Goal: Find specific fact: Find specific page/section

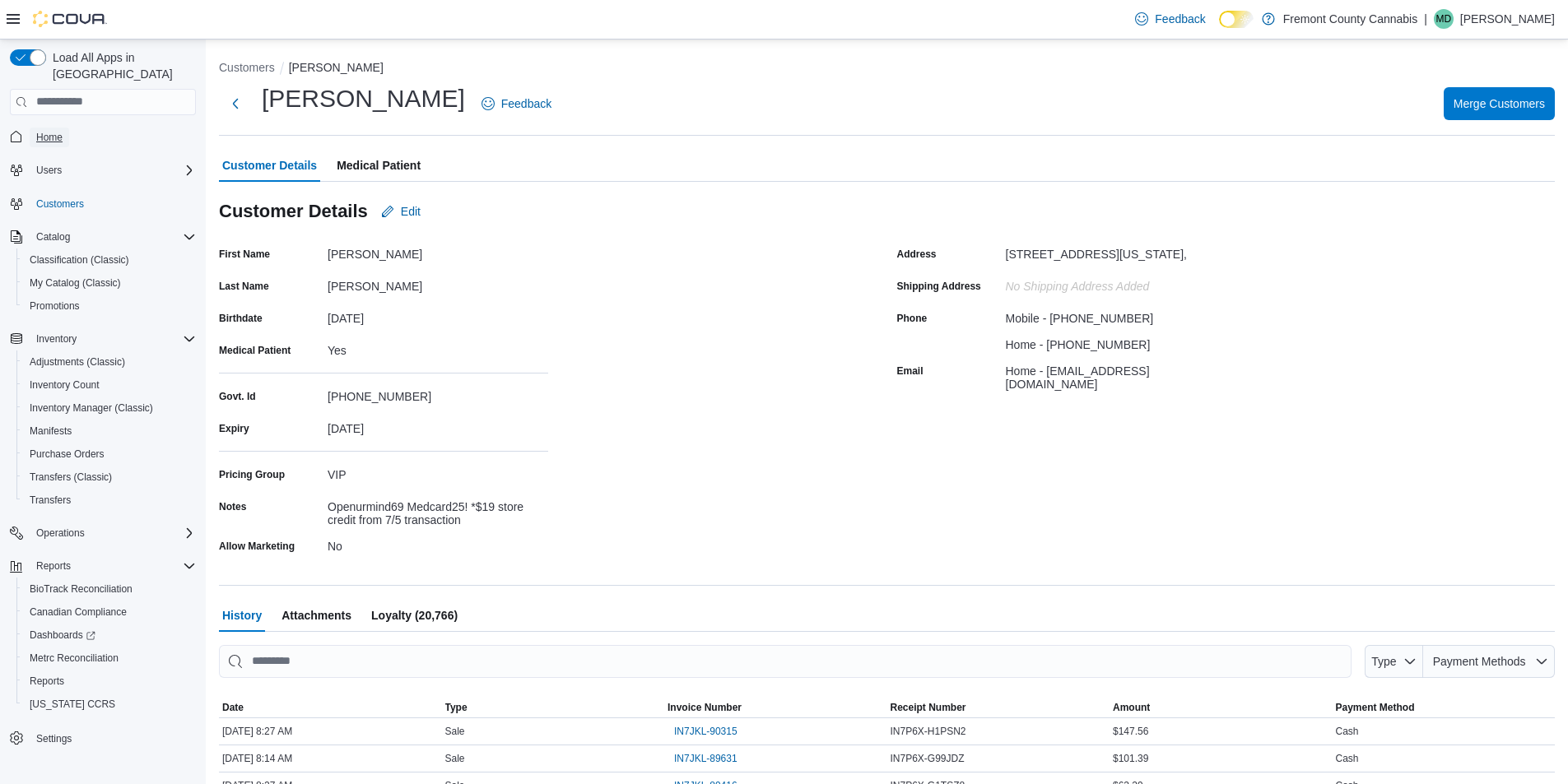
click at [40, 128] on span "Home" at bounding box center [50, 138] width 27 height 20
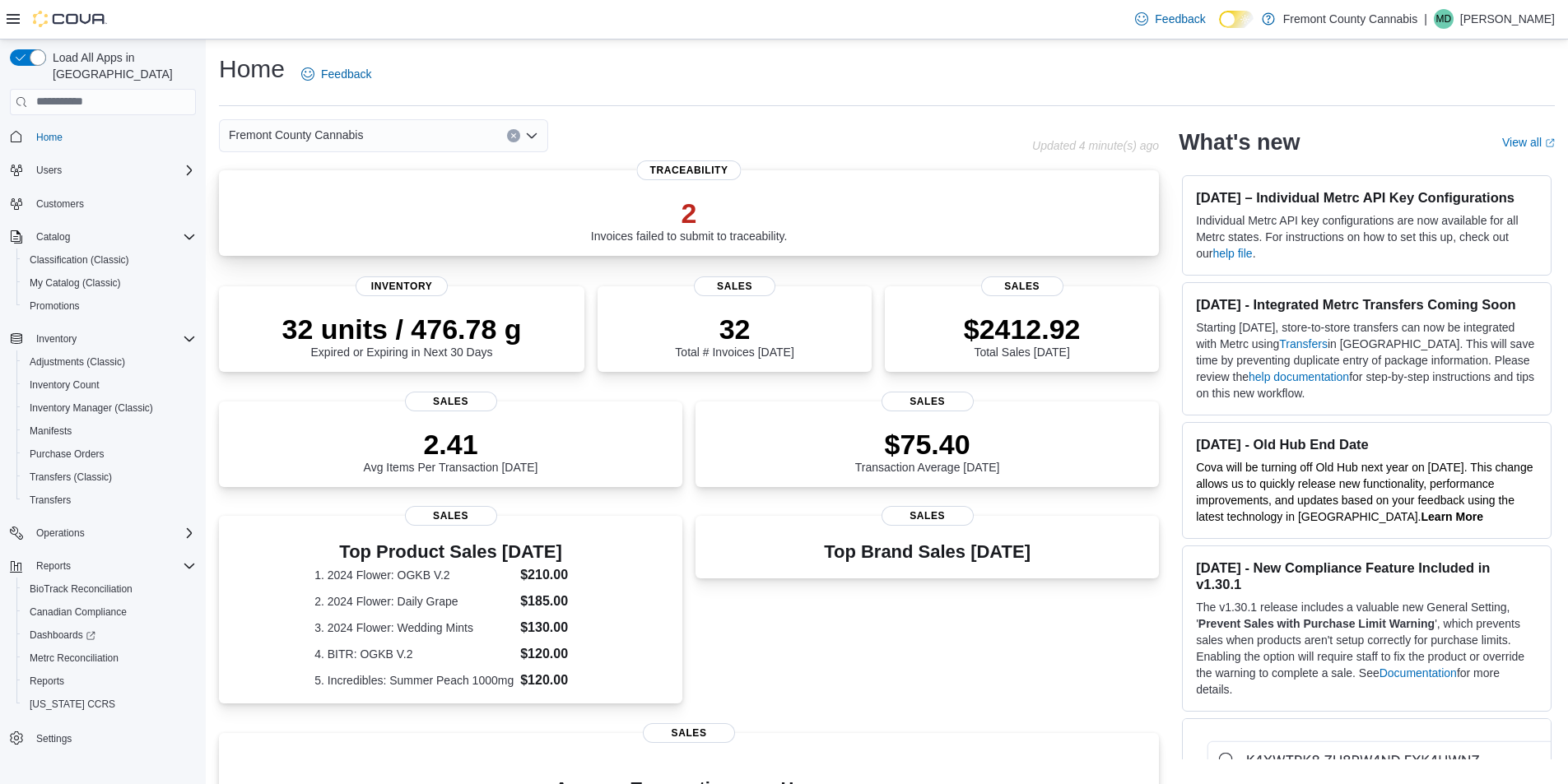
click at [757, 242] on div "2 Invoices failed to submit to traceability. Traceability" at bounding box center [688, 213] width 940 height 85
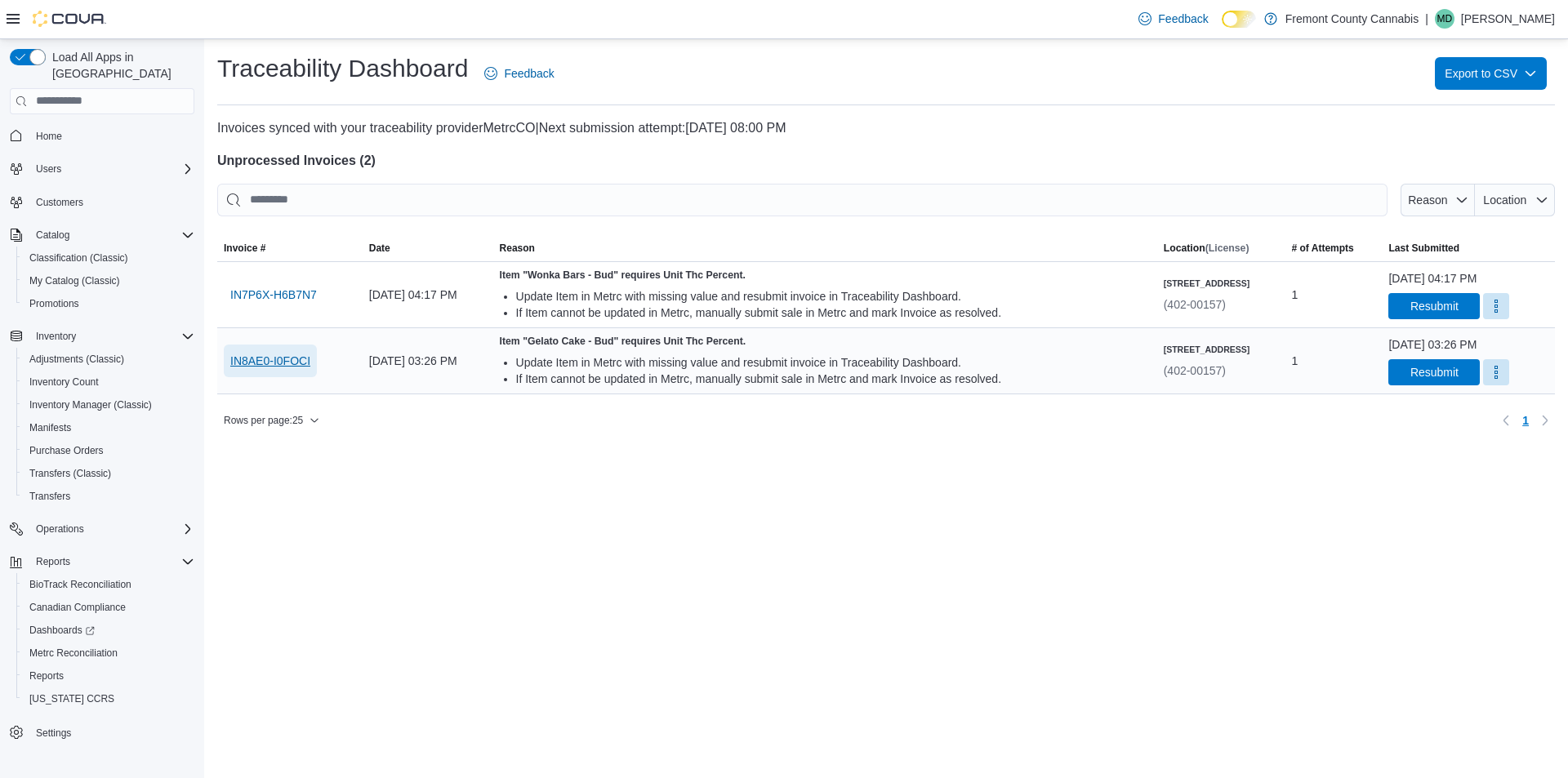
click at [282, 359] on span "IN8AE0-I0FOCI" at bounding box center [270, 360] width 80 height 17
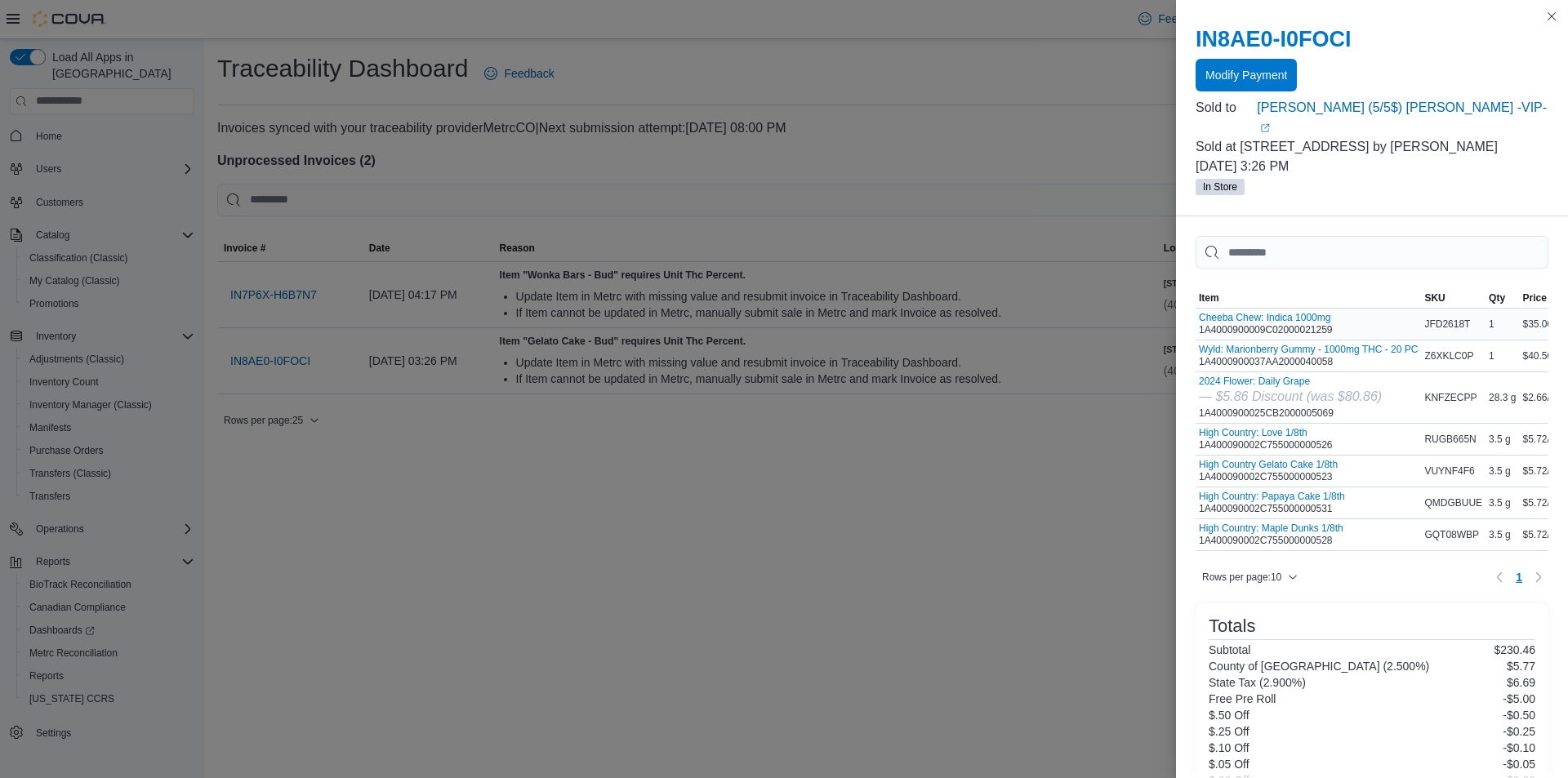
click at [1230, 312] on div "Cheeba Chew: Indica 1000mg 1A4000900009C02000021259" at bounding box center [1266, 324] width 134 height 25
copy tr "1A4000900009C02000021259 SKU"
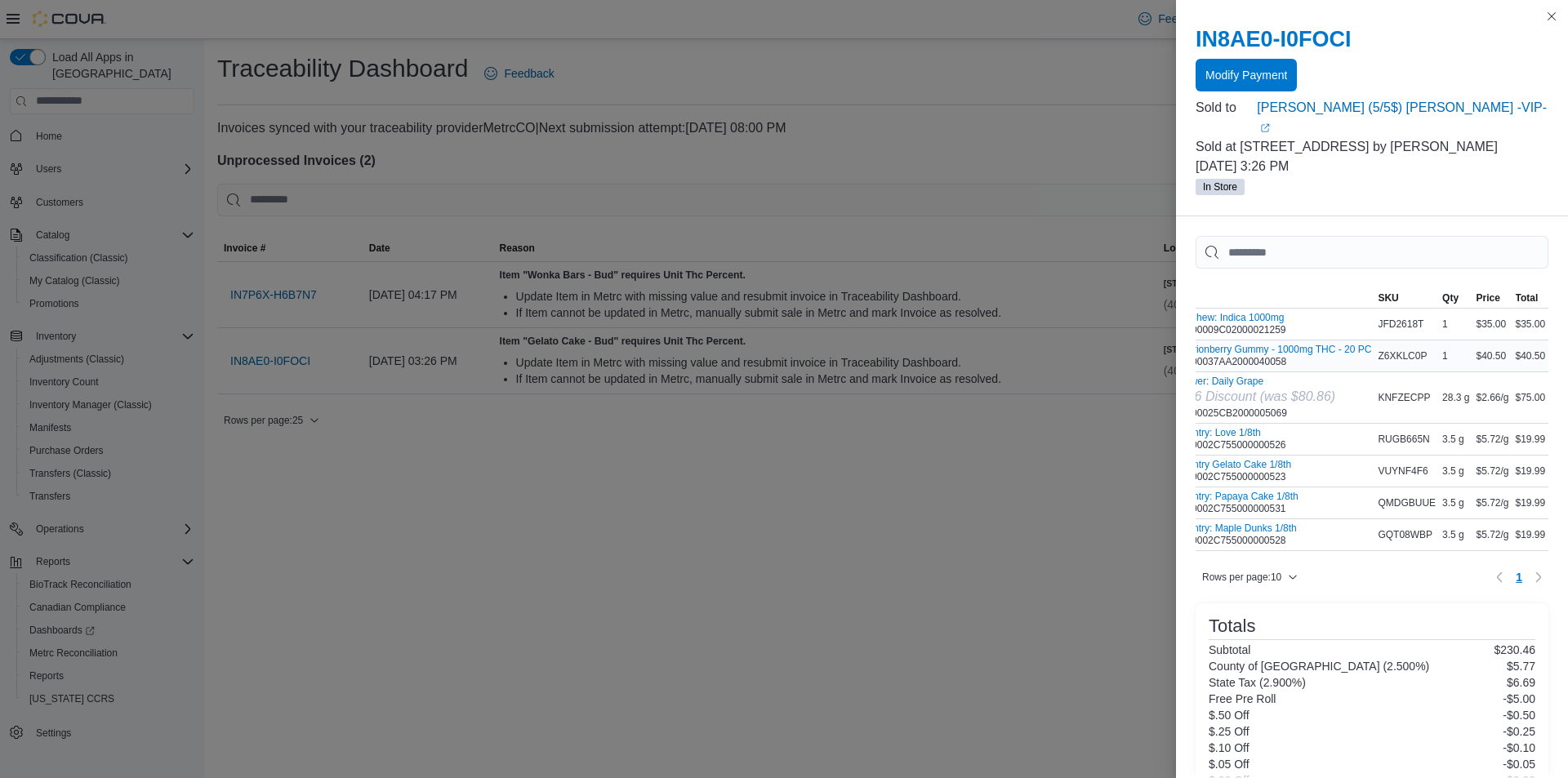
click at [1214, 344] on div "Wyld: Marionberry Gummy - 1000mg THC - 20 PC 1A4000900037AA2000040058" at bounding box center [1261, 356] width 219 height 25
copy tr "1A4000900037AA2000040058 SKU"
click at [1226, 395] on div "2024 Flower: Daily Grape — $5.86 Discount (was $80.86) 1A4000900025CB2000005069" at bounding box center [1244, 397] width 183 height 44
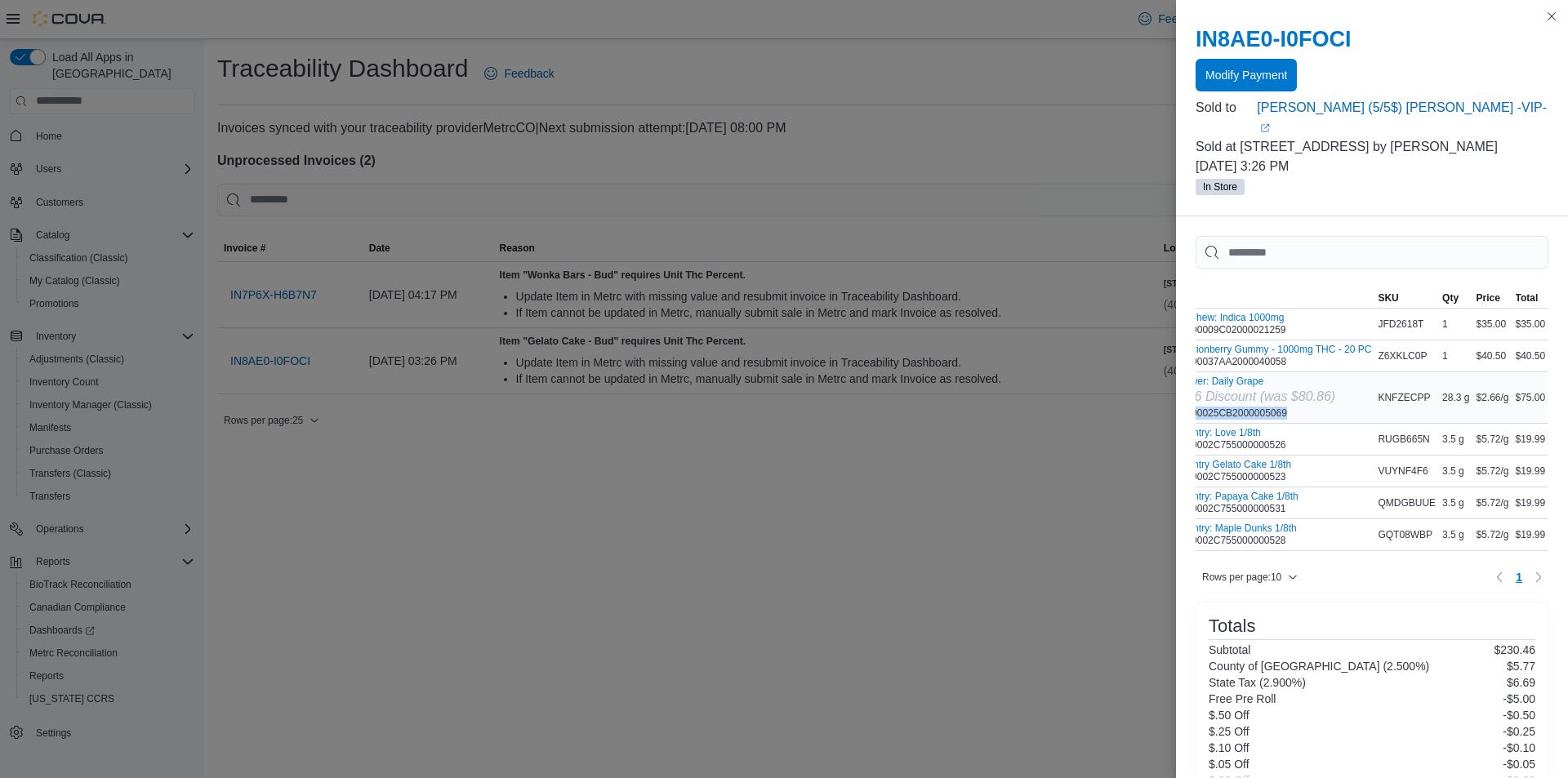
click at [1226, 395] on div "2024 Flower: Daily Grape — $5.86 Discount (was $80.86) 1A4000900025CB2000005069" at bounding box center [1244, 397] width 183 height 44
copy tr "1A4000900025CB2000005069 SKU"
click at [1240, 429] on div "High Country: Love 1/8th 1A400090002C755000000526" at bounding box center [1219, 440] width 134 height 25
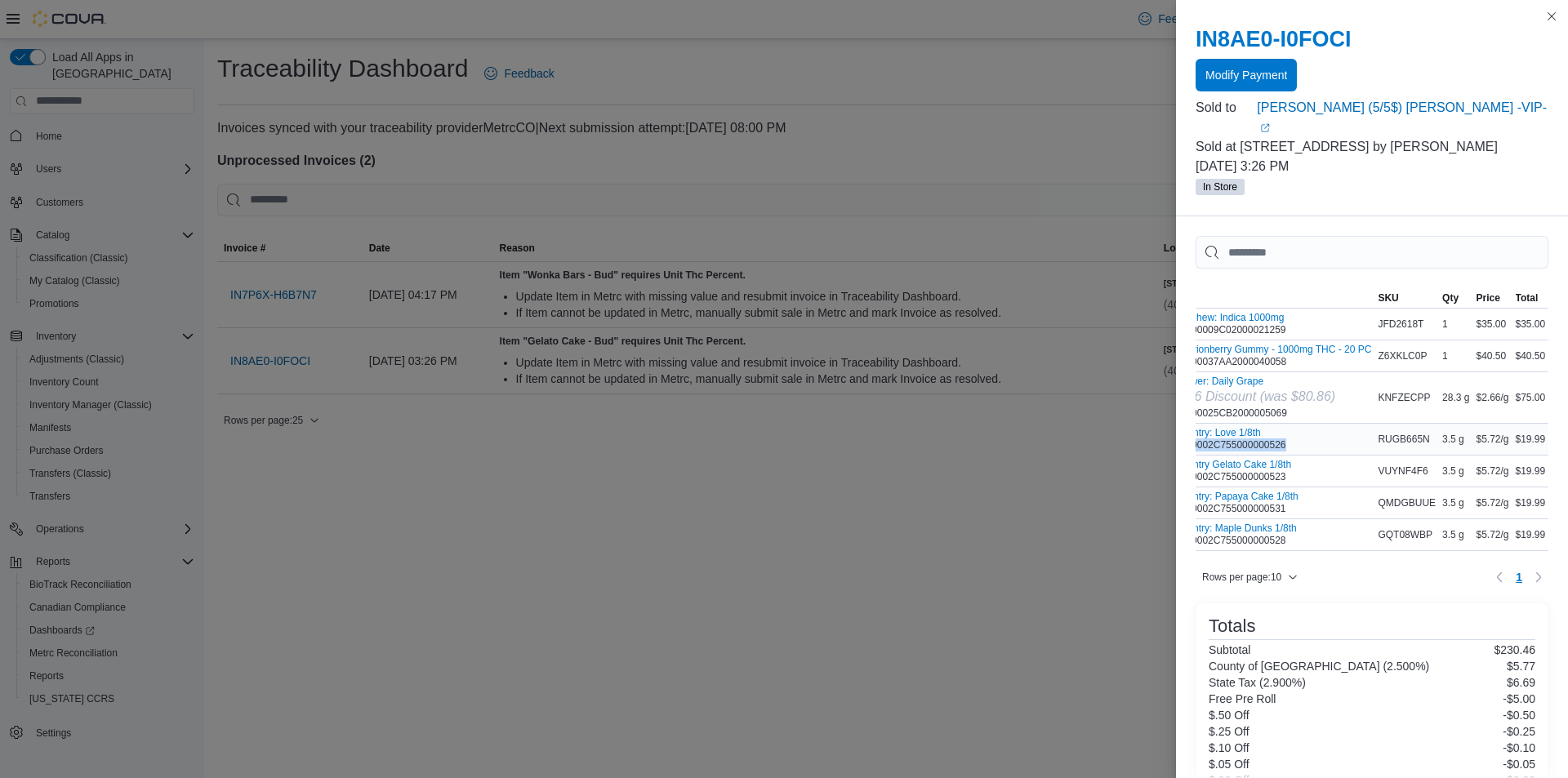
click at [1240, 429] on div "High Country: Love 1/8th 1A400090002C755000000526" at bounding box center [1219, 440] width 134 height 25
copy tr "1A400090002C755000000526 SKU"
click at [1214, 459] on div "High Country Gelato Cake 1/8th 1A400090002C755000000523" at bounding box center [1222, 471] width 139 height 25
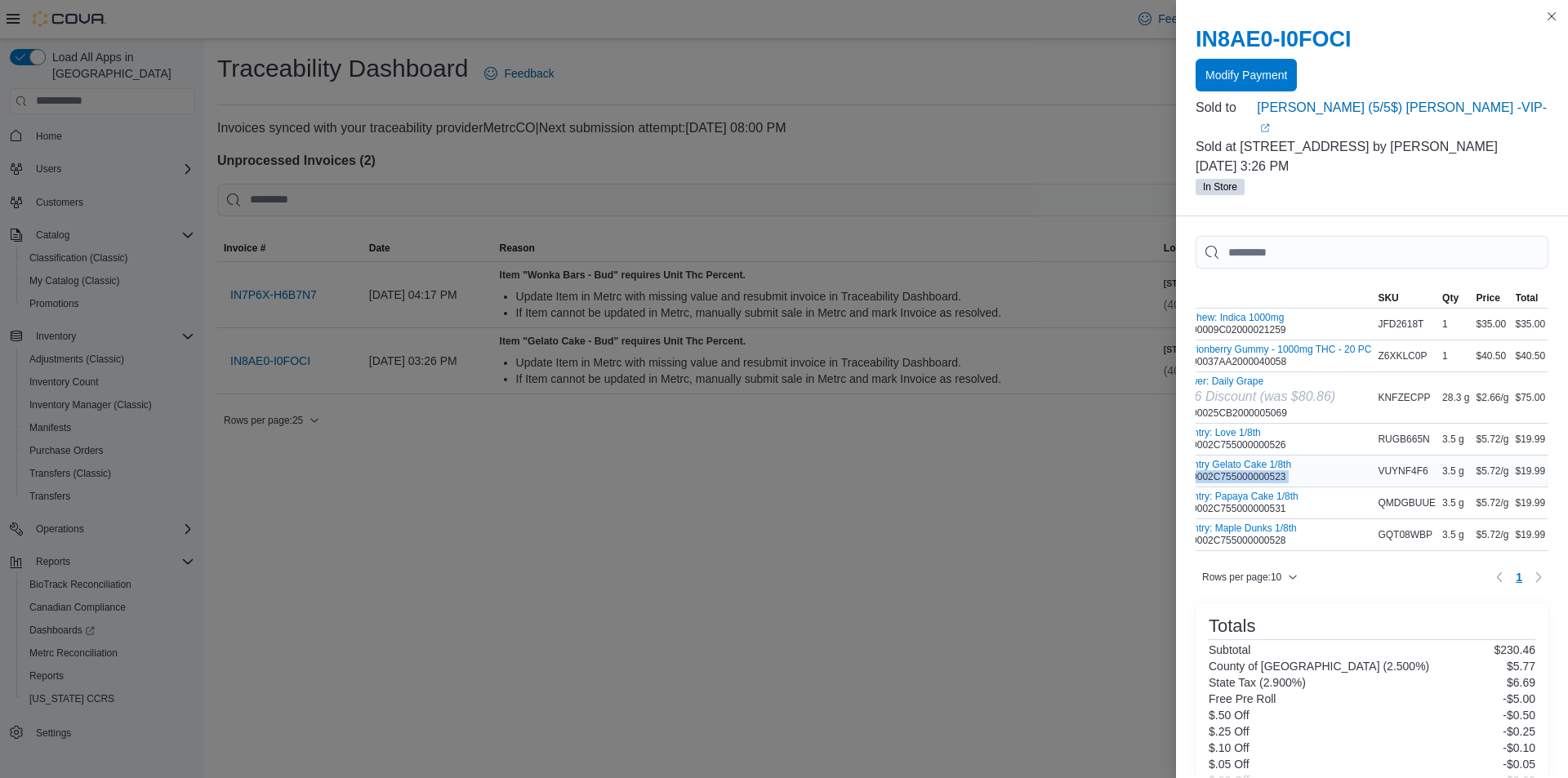
click at [1214, 459] on div "High Country Gelato Cake 1/8th 1A400090002C755000000523" at bounding box center [1222, 471] width 139 height 25
copy tr "1A400090002C755000000523 SKU"
click at [1207, 491] on button "High Country: Papaya Cake 1/8th" at bounding box center [1225, 496] width 146 height 11
click at [1244, 491] on div "High Country: Papaya Cake 1/8th 1A400090002C755000000531" at bounding box center [1225, 503] width 146 height 25
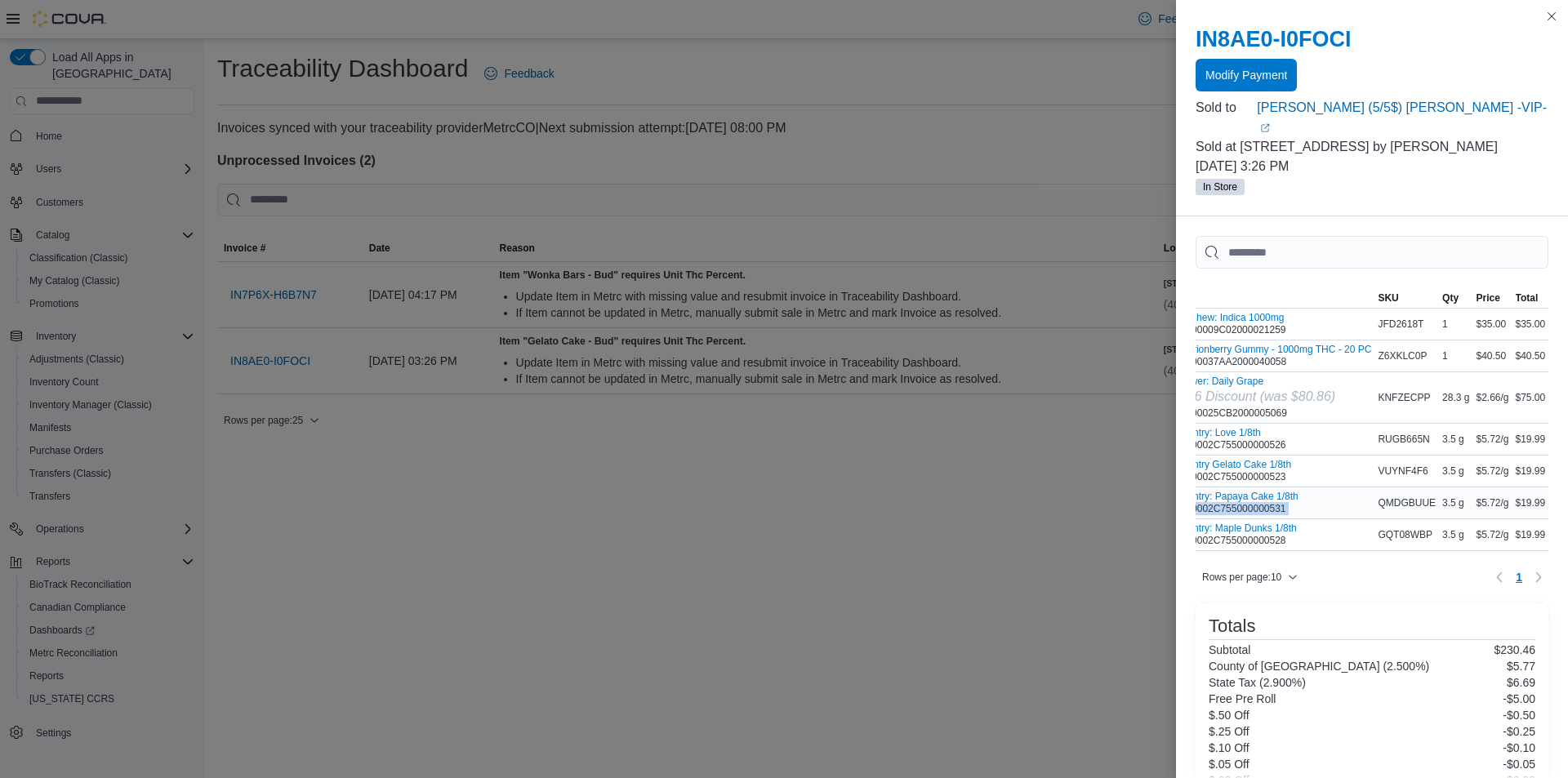
click at [1244, 491] on div "High Country: Papaya Cake 1/8th 1A400090002C755000000531" at bounding box center [1225, 503] width 146 height 25
copy tr "1A400090002C755000000531 SKU"
click at [1206, 522] on div "High Country: Maple Dunks 1/8th 1A400090002C755000000528" at bounding box center [1224, 535] width 145 height 25
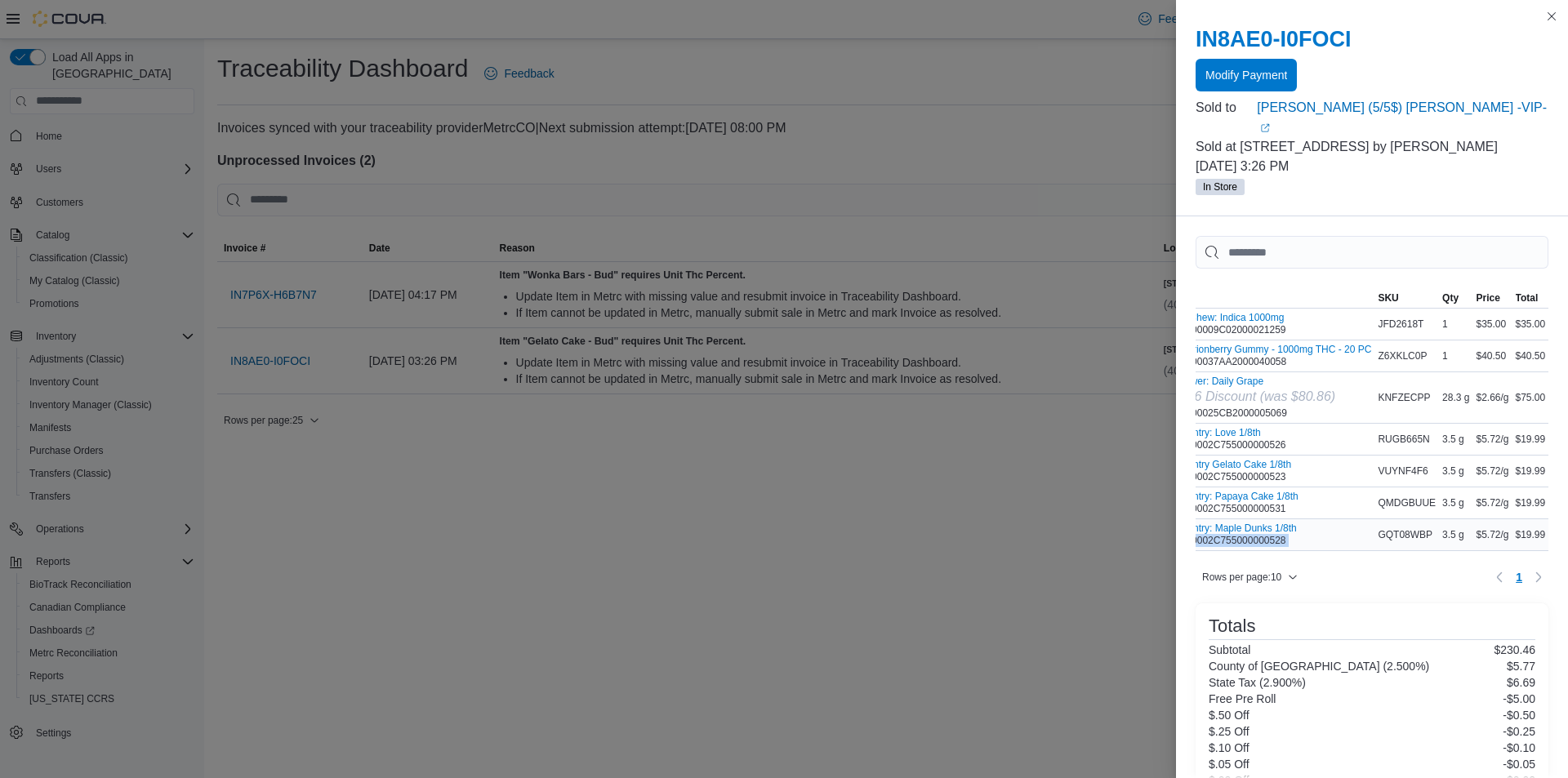
copy tr "1A400090002C755000000528 SKU"
click at [1318, 116] on link "Irene (5/5$) Lande -VIP- (opens in a new tab or window)" at bounding box center [1402, 117] width 292 height 39
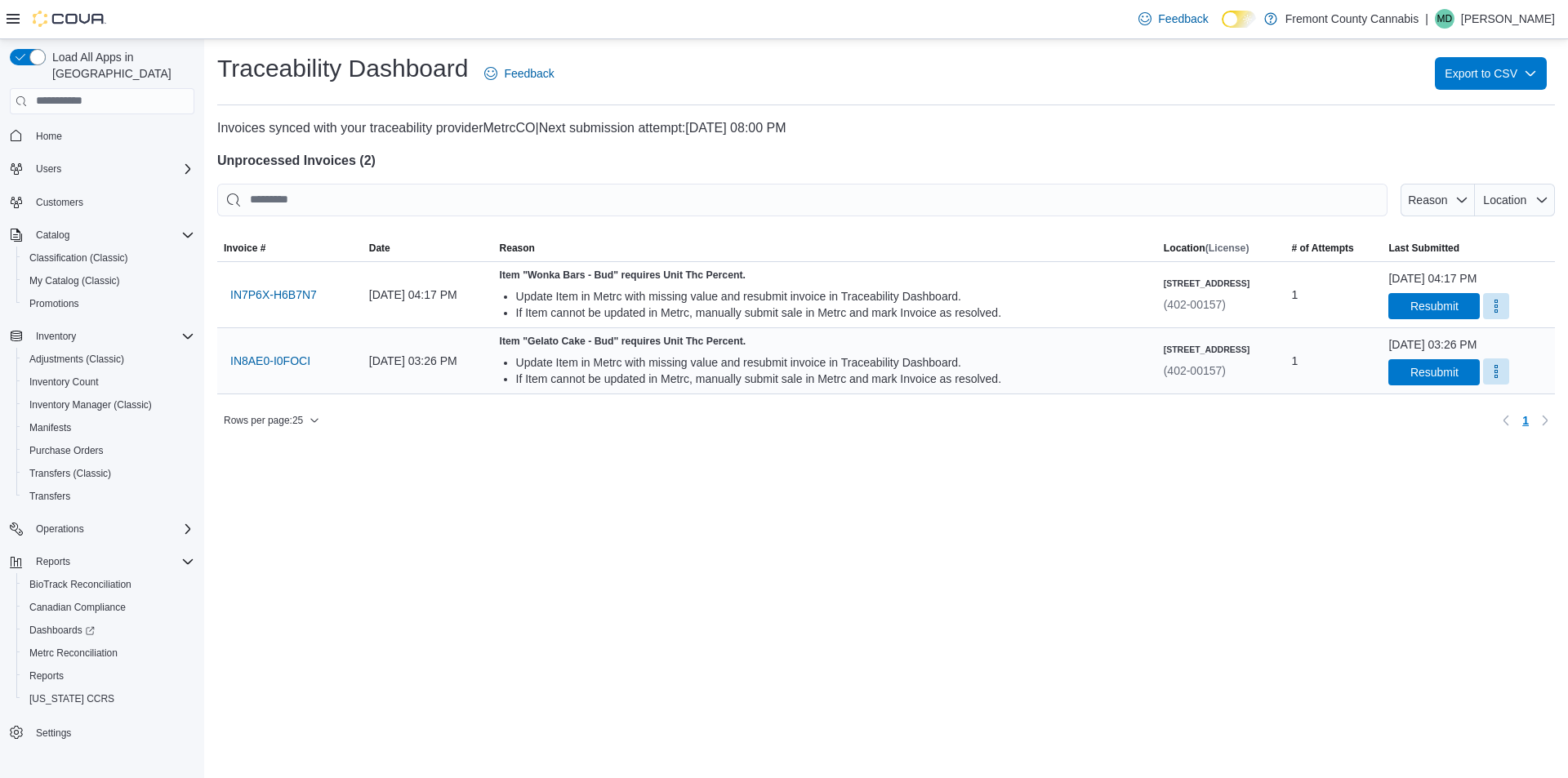
click at [1483, 373] on button "More" at bounding box center [1497, 372] width 26 height 26
click at [1475, 408] on span "Mark as Resolved" at bounding box center [1497, 413] width 92 height 17
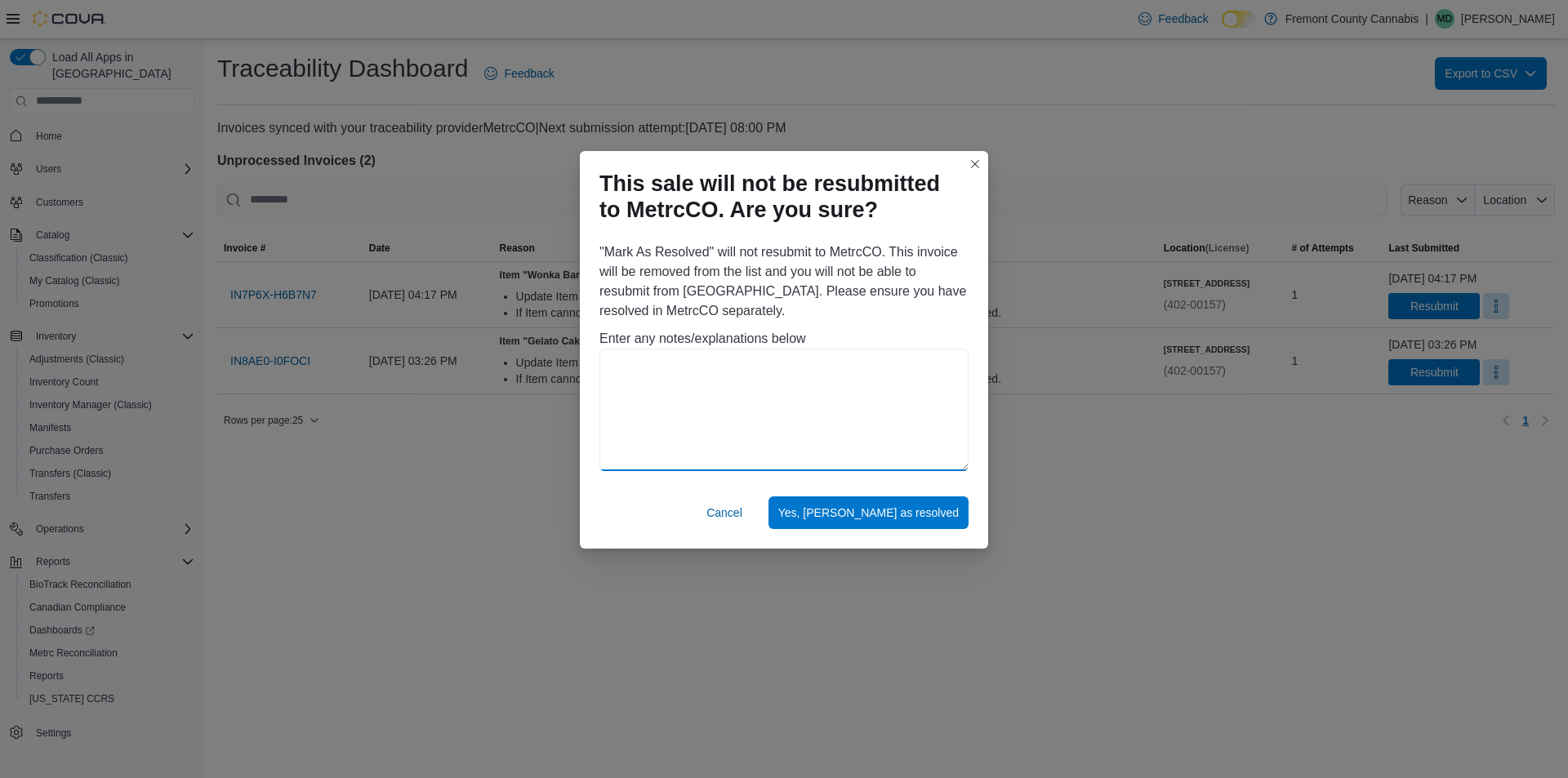
drag, startPoint x: 720, startPoint y: 379, endPoint x: 717, endPoint y: 355, distance: 24.2
click at [717, 377] on textarea at bounding box center [784, 410] width 369 height 122
type textarea "**********"
click at [873, 535] on div "Cancel Yes, mark as resolved" at bounding box center [784, 516] width 408 height 65
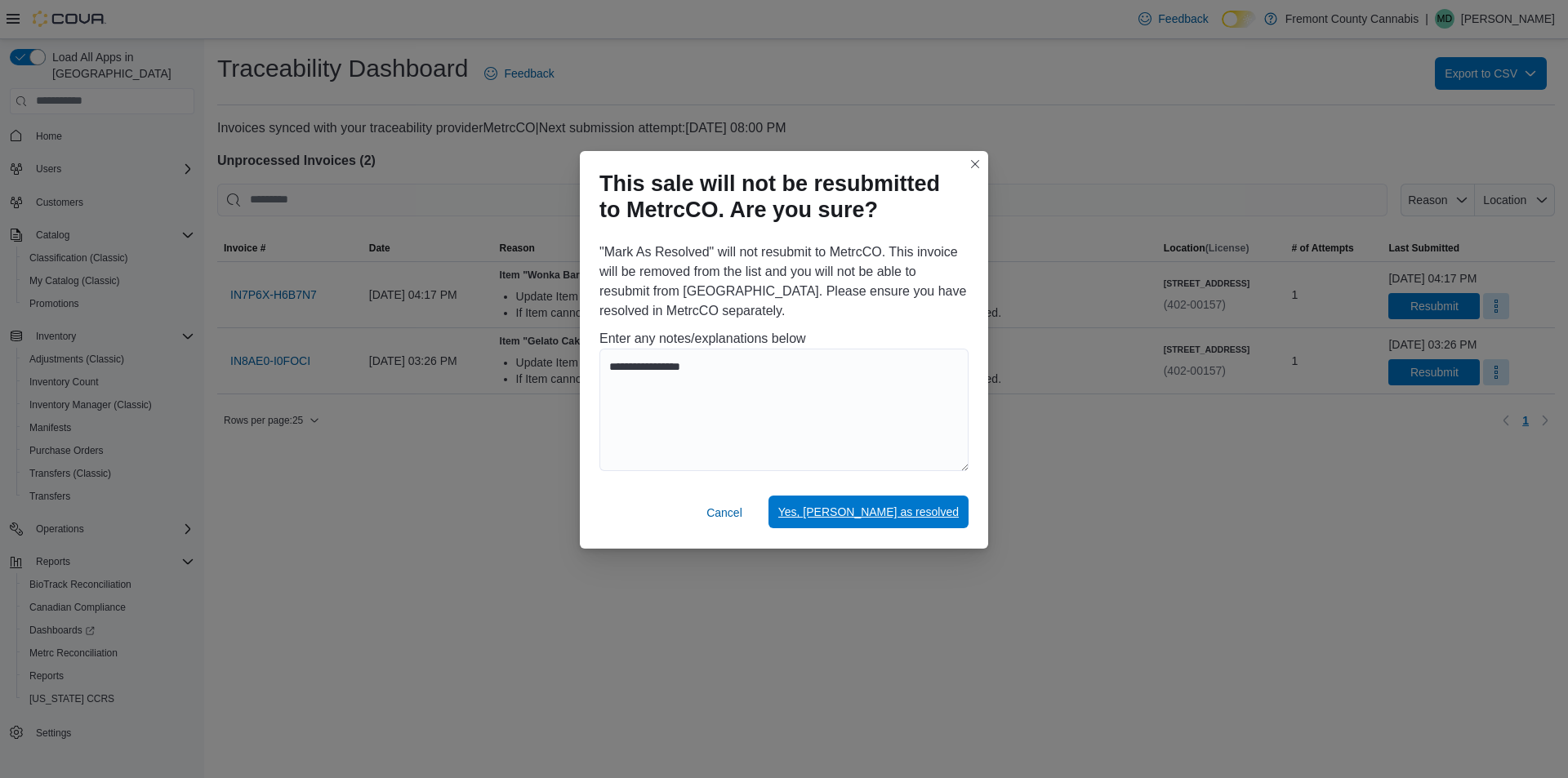
click at [876, 508] on span "Yes, mark as resolved" at bounding box center [868, 512] width 181 height 17
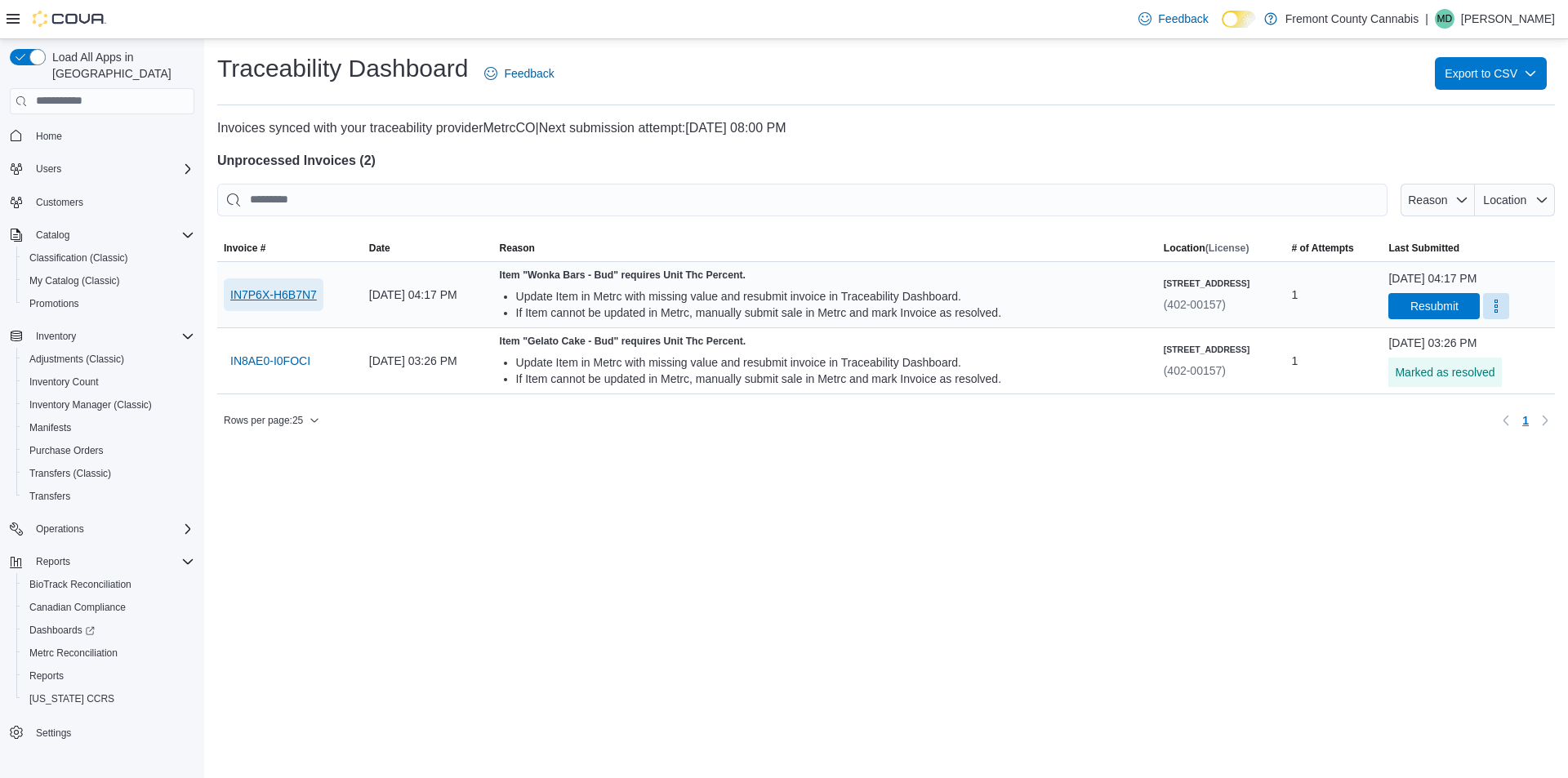
click at [311, 301] on span "IN7P6X-H6B7N7" at bounding box center [273, 294] width 86 height 17
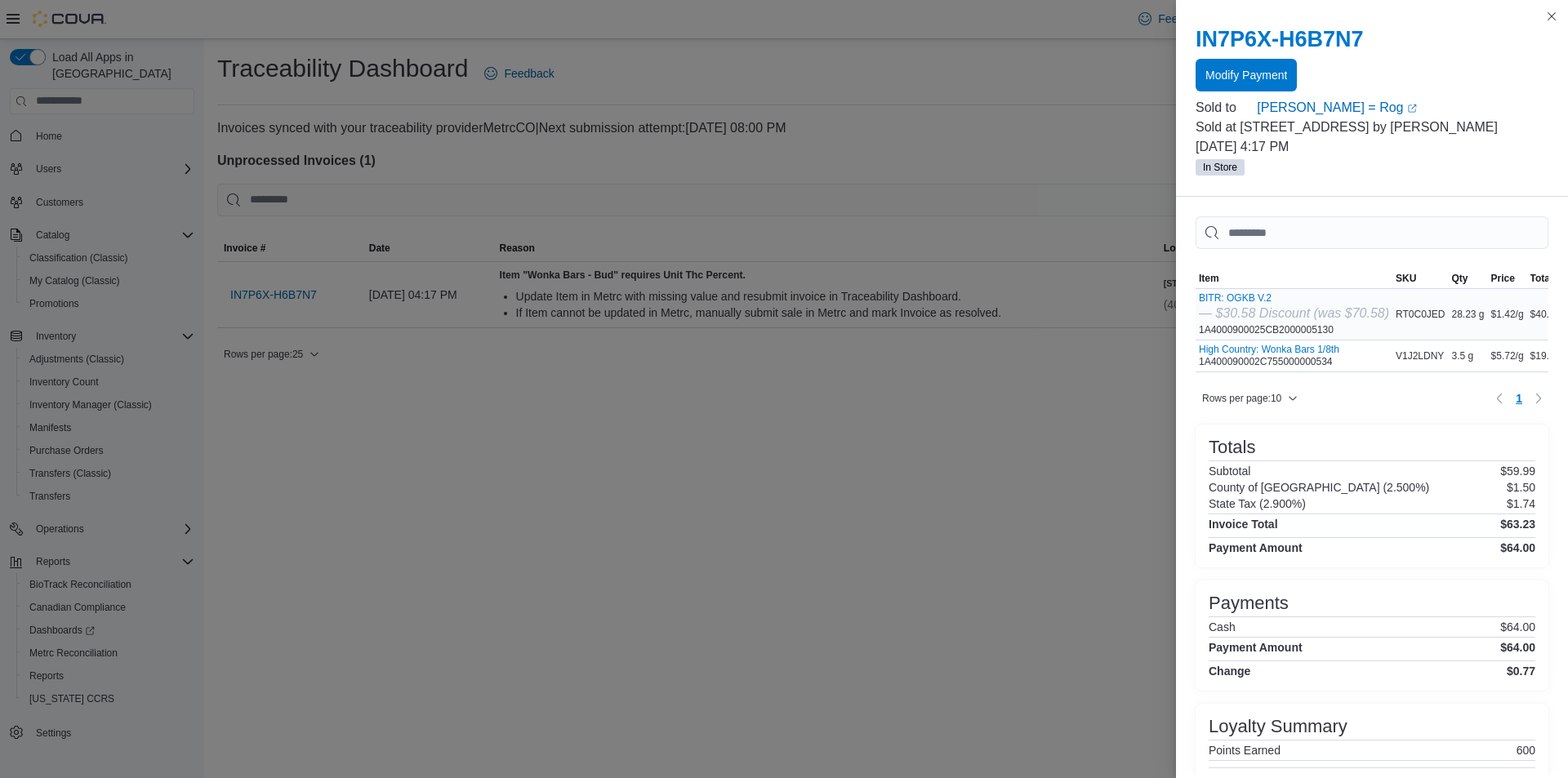
click at [1272, 330] on div "BITR: OGKB V.2 — $30.58 Discount (was $70.58) 1A4000900025CB2000005130" at bounding box center [1294, 315] width 190 height 44
copy tr "1A4000900025CB2000005130 SKU"
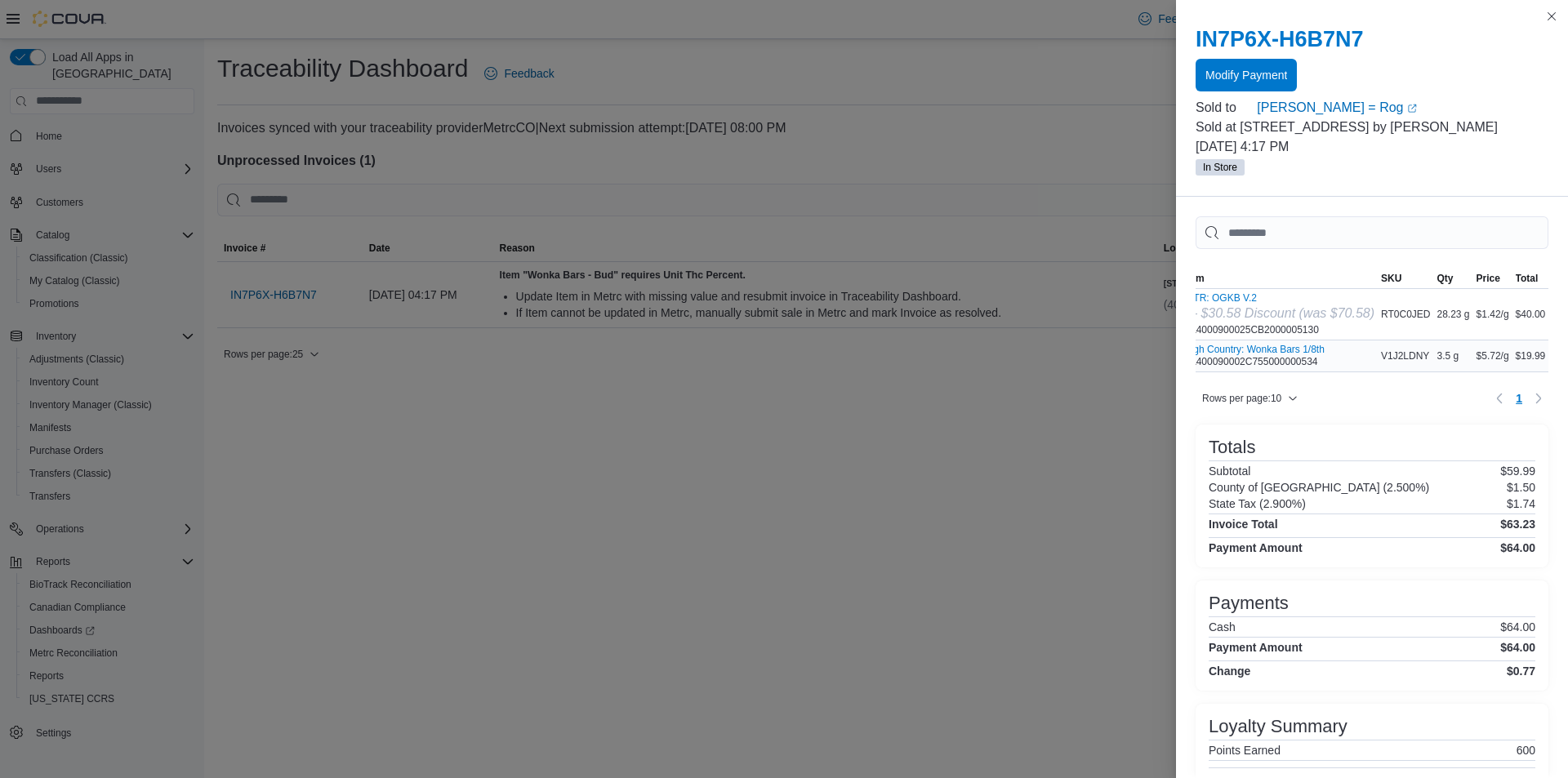
click at [1278, 368] on div "High Country: Wonka Bars 1/8th 1A400090002C755000000534" at bounding box center [1279, 355] width 197 height 31
copy tr "1A400090002C755000000534 SKU"
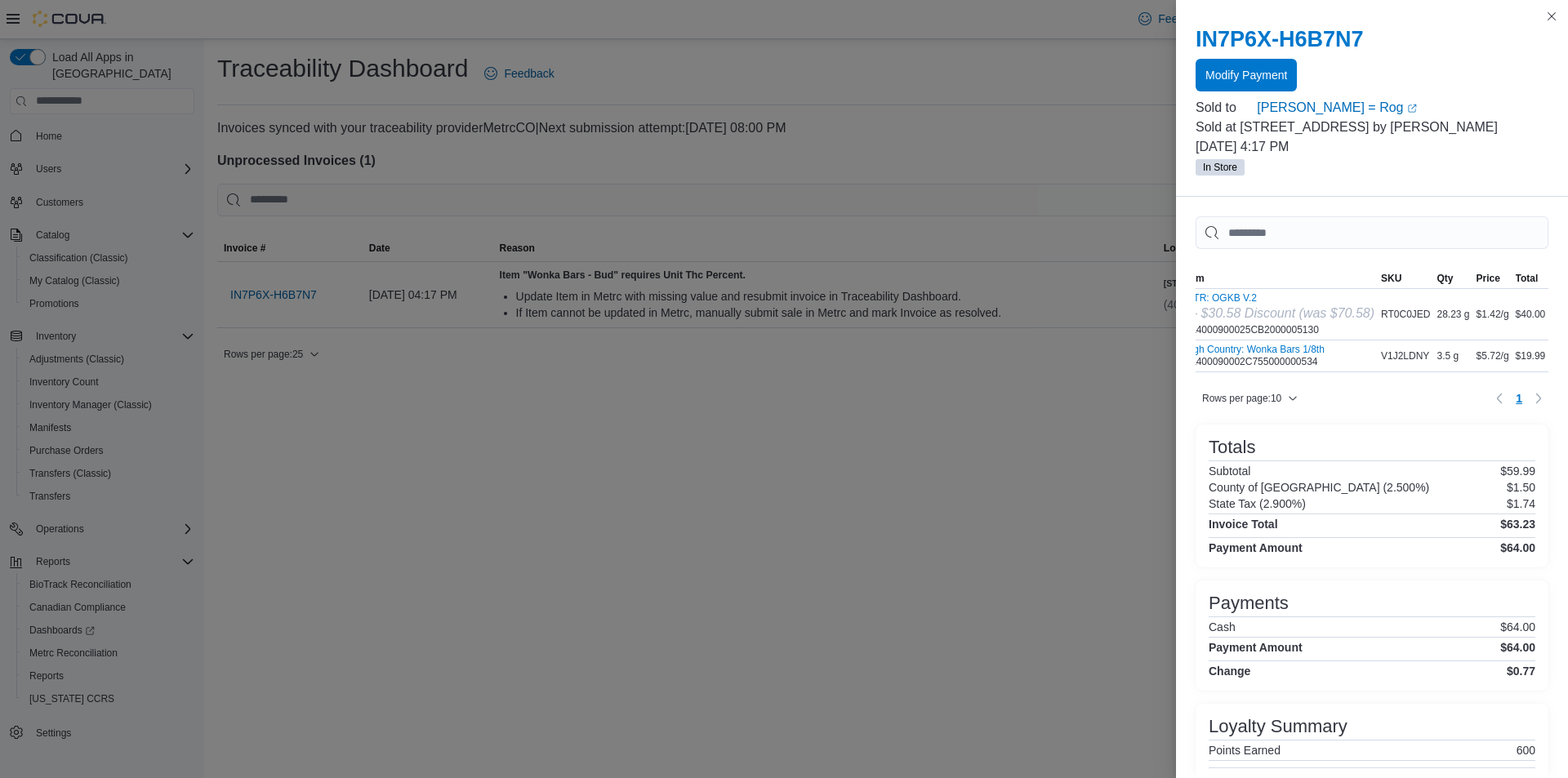
click at [1256, 112] on div "Sold to Timothy = Rog (opens in a new tab or window)" at bounding box center [1372, 107] width 353 height 19
click at [1274, 108] on link "Timothy = Rog (opens in a new tab or window)" at bounding box center [1402, 107] width 292 height 19
drag, startPoint x: 1029, startPoint y: 150, endPoint x: 1100, endPoint y: 142, distance: 71.4
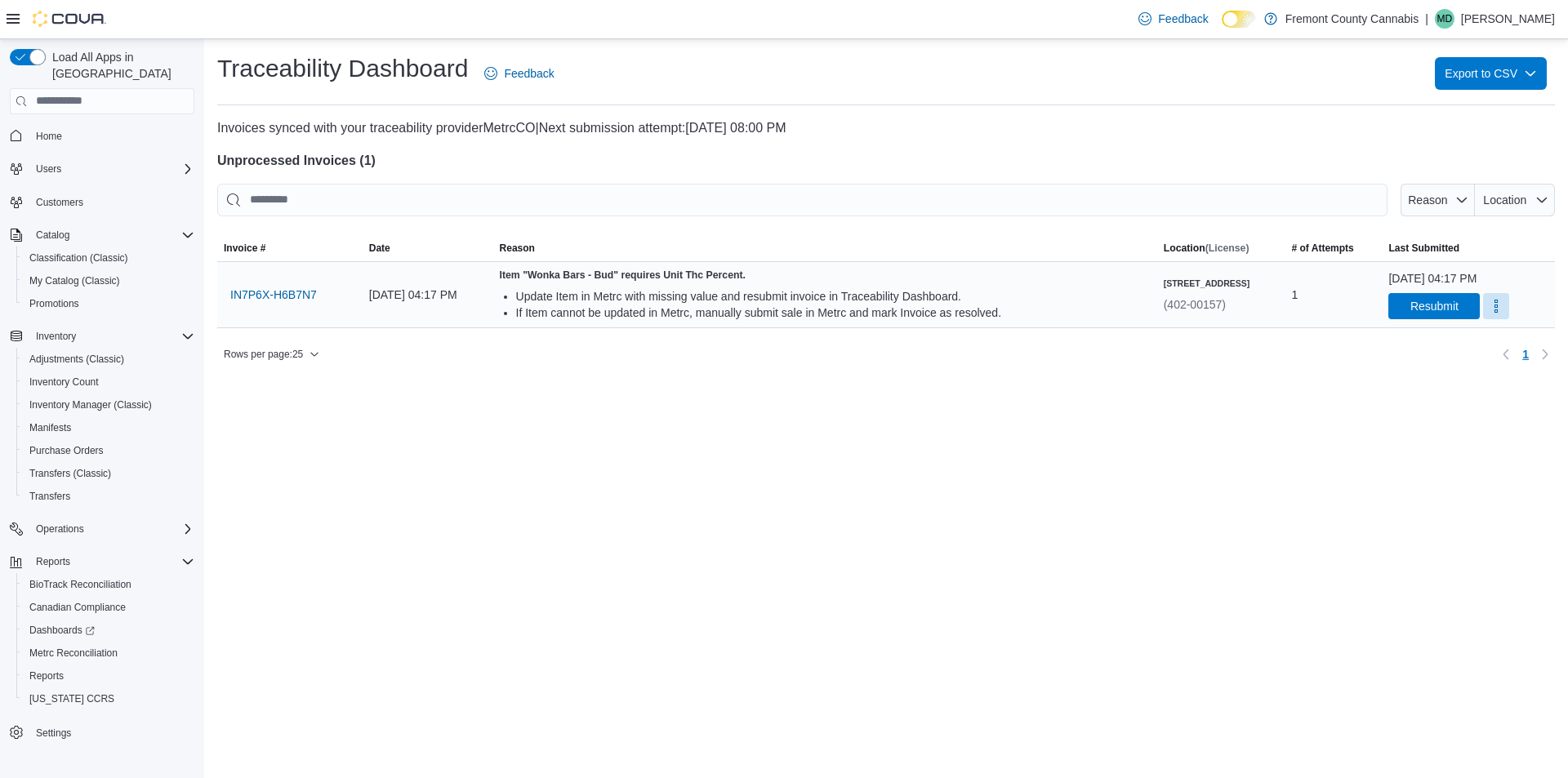
click at [1486, 322] on div "August 11, 2025 at 04:17 PM Resubmit" at bounding box center [1468, 294] width 173 height 62
click at [1492, 308] on div "August 11, 2025 at 04:17 PM Resubmit" at bounding box center [1468, 295] width 160 height 49
click at [1483, 307] on button "More" at bounding box center [1497, 306] width 26 height 26
click at [1452, 349] on span "Mark as Resolved" at bounding box center [1497, 347] width 92 height 17
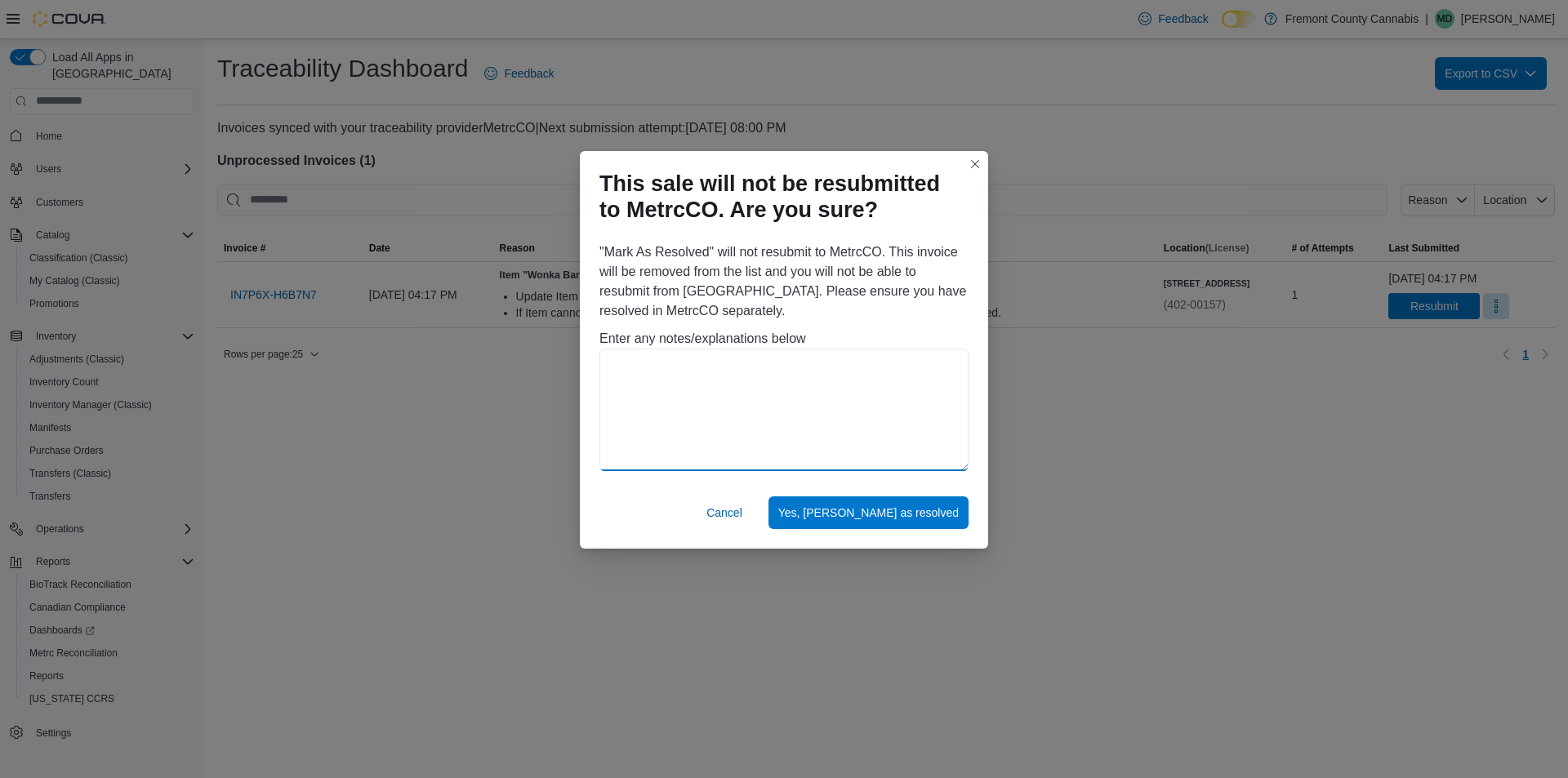
drag, startPoint x: 836, startPoint y: 410, endPoint x: 851, endPoint y: 395, distance: 21.2
click at [836, 404] on textarea at bounding box center [784, 410] width 369 height 122
type textarea "**********"
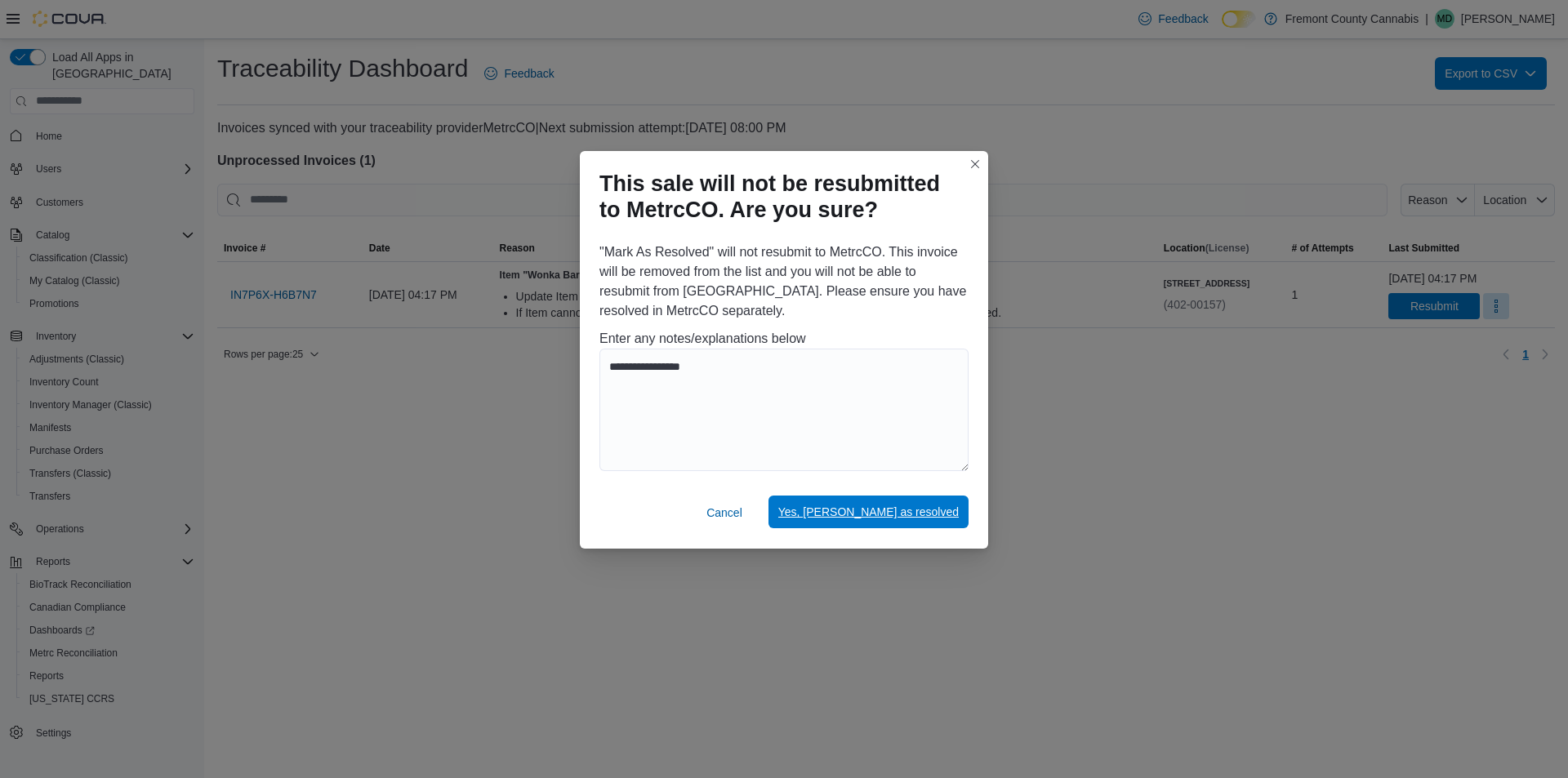
click at [933, 510] on span "Yes, mark as resolved" at bounding box center [868, 512] width 181 height 17
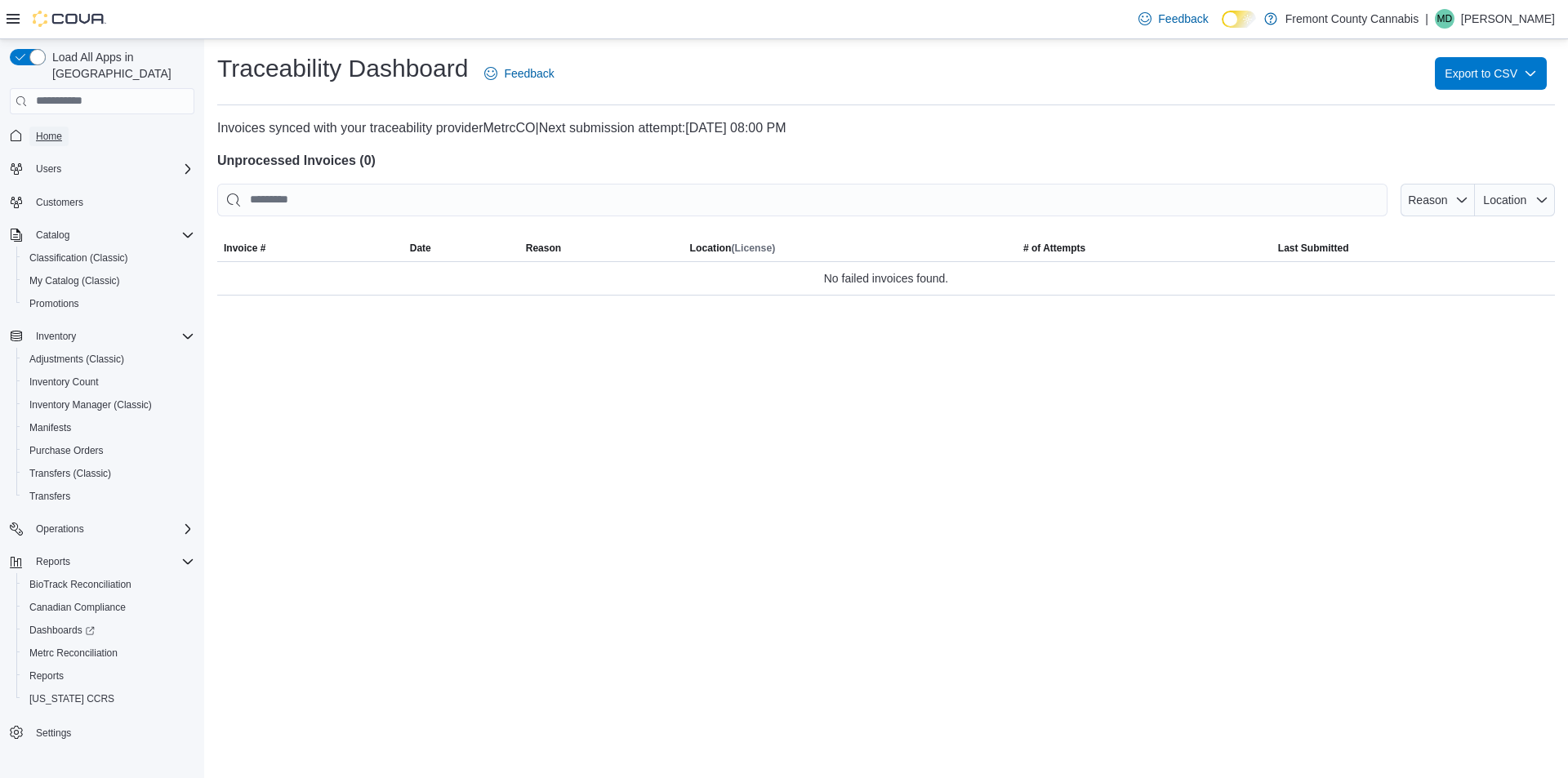
click at [53, 130] on span "Home" at bounding box center [49, 136] width 26 height 13
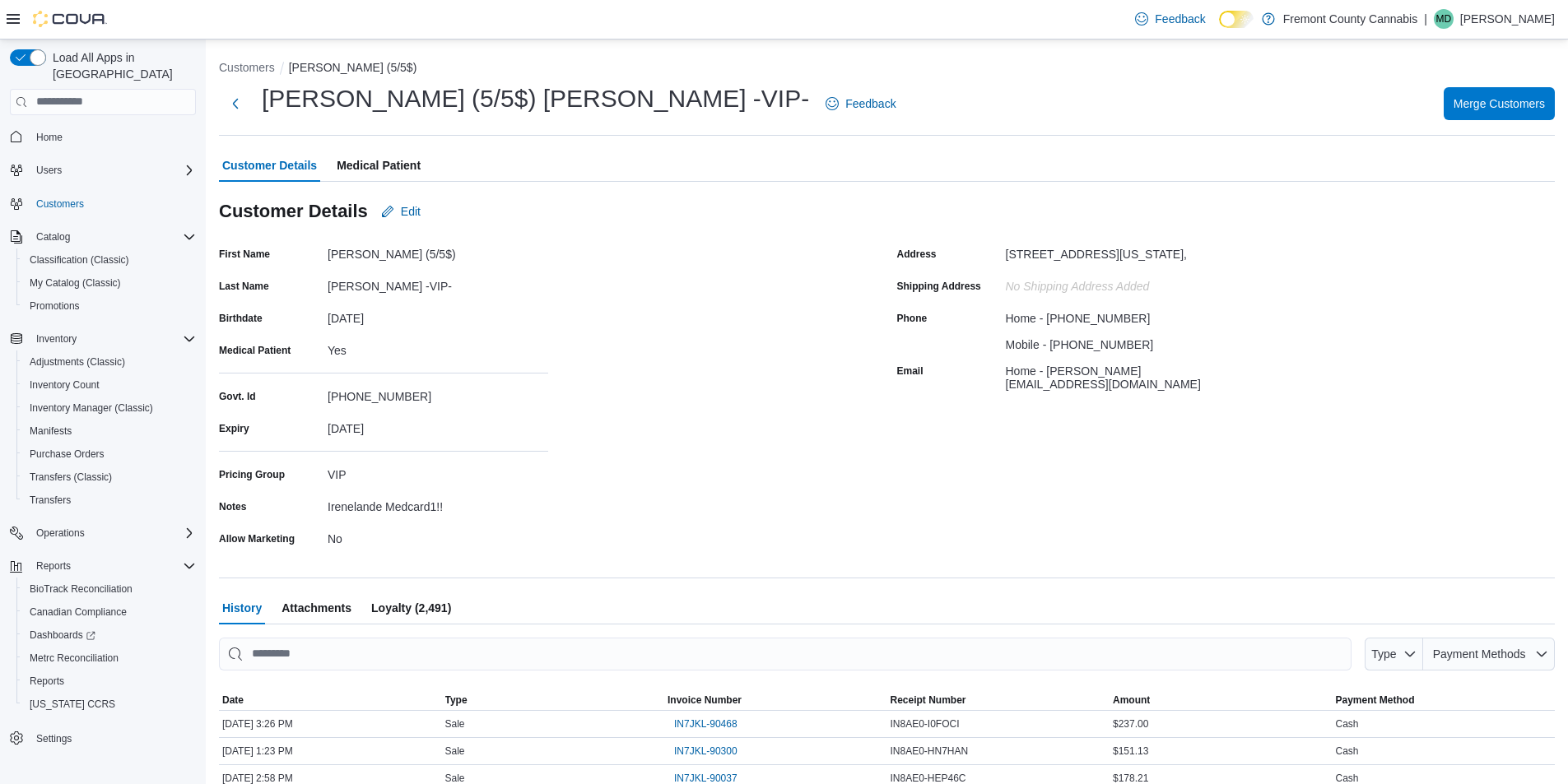
click at [378, 171] on span "Medical Patient" at bounding box center [378, 165] width 84 height 33
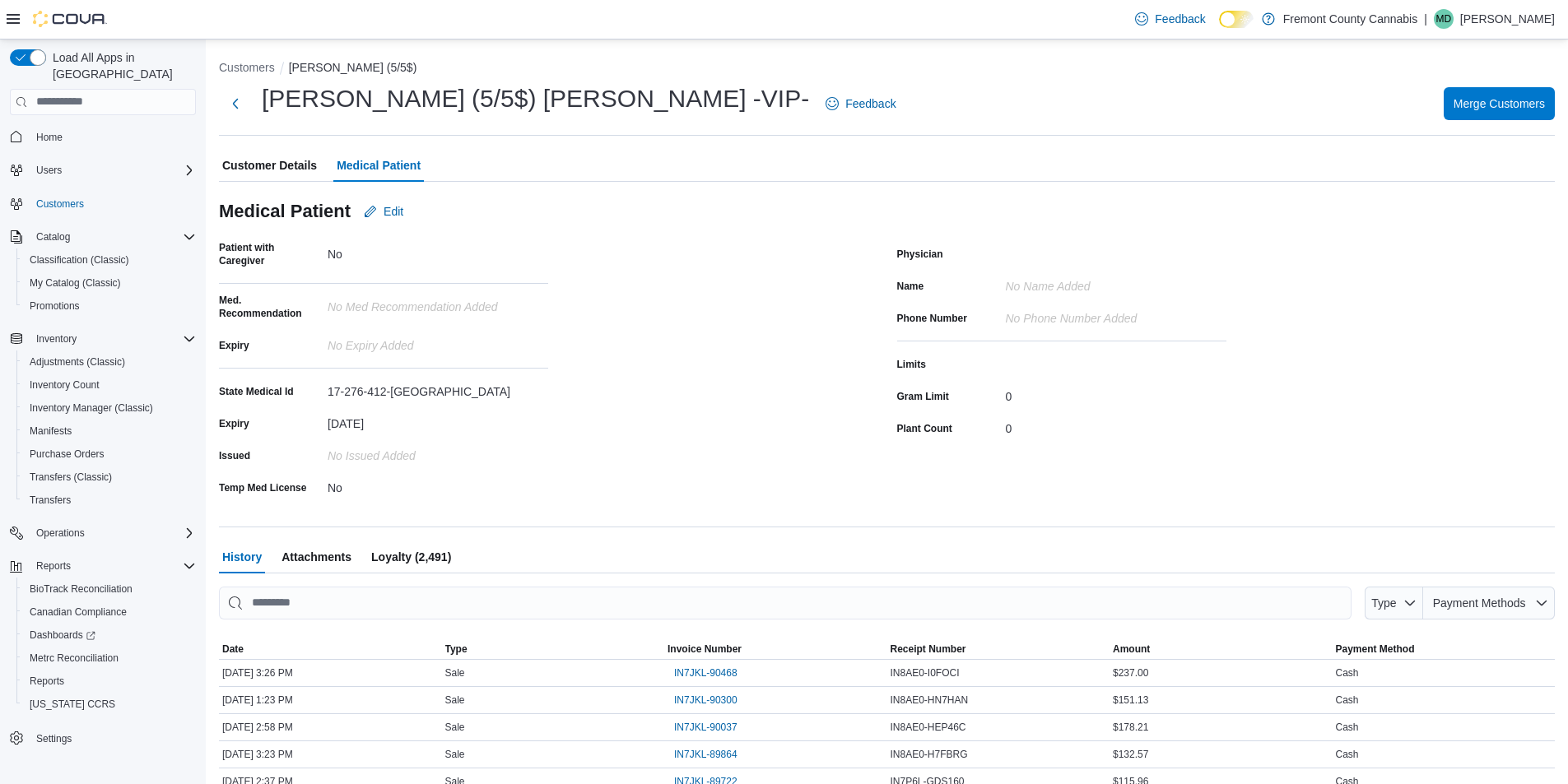
click at [344, 386] on div "17-276-412-[GEOGRAPHIC_DATA]" at bounding box center [438, 388] width 220 height 20
copy div "17-276-412-[GEOGRAPHIC_DATA]"
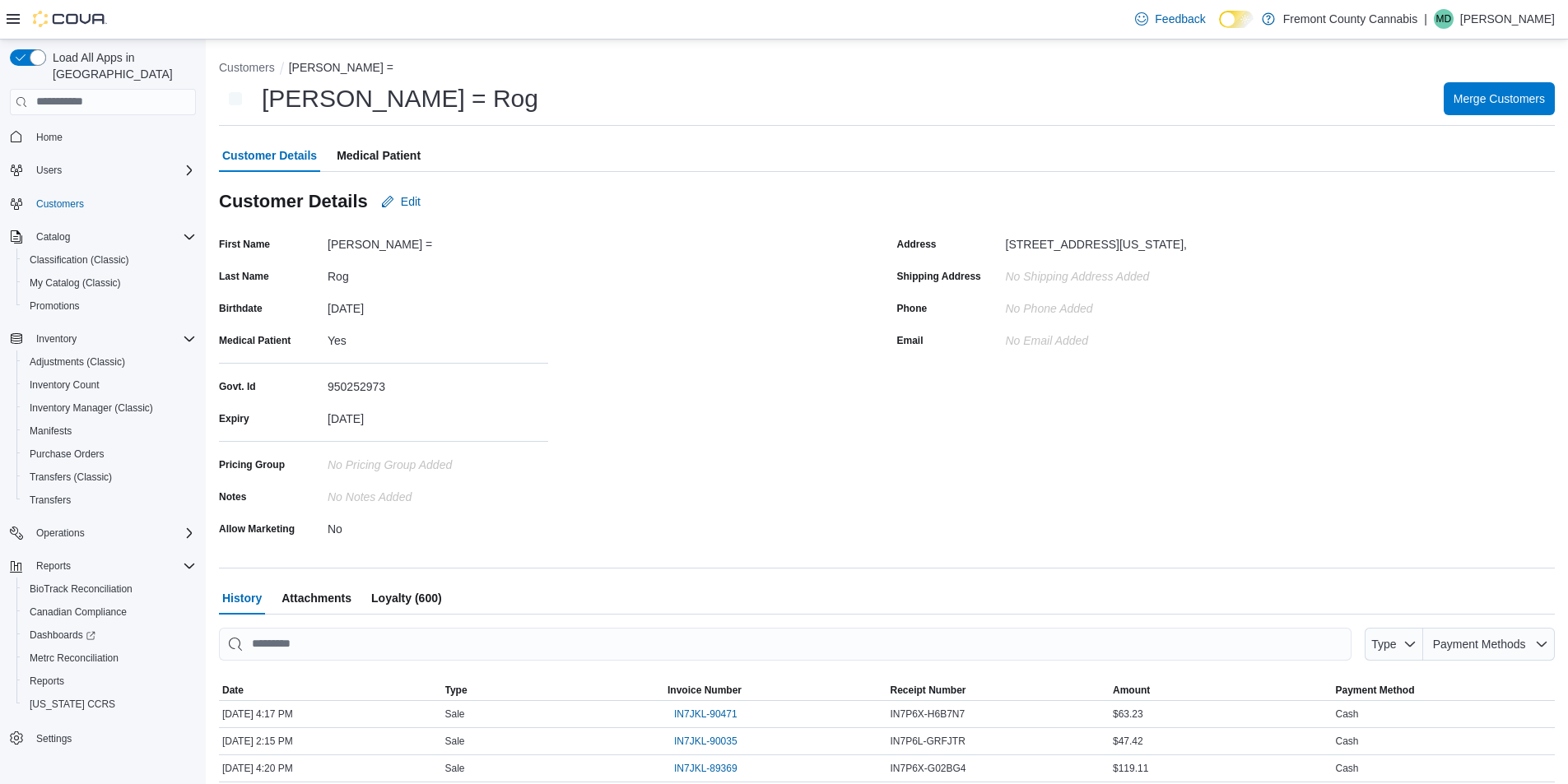
click at [358, 103] on h1 "[PERSON_NAME] = Rog" at bounding box center [400, 99] width 276 height 33
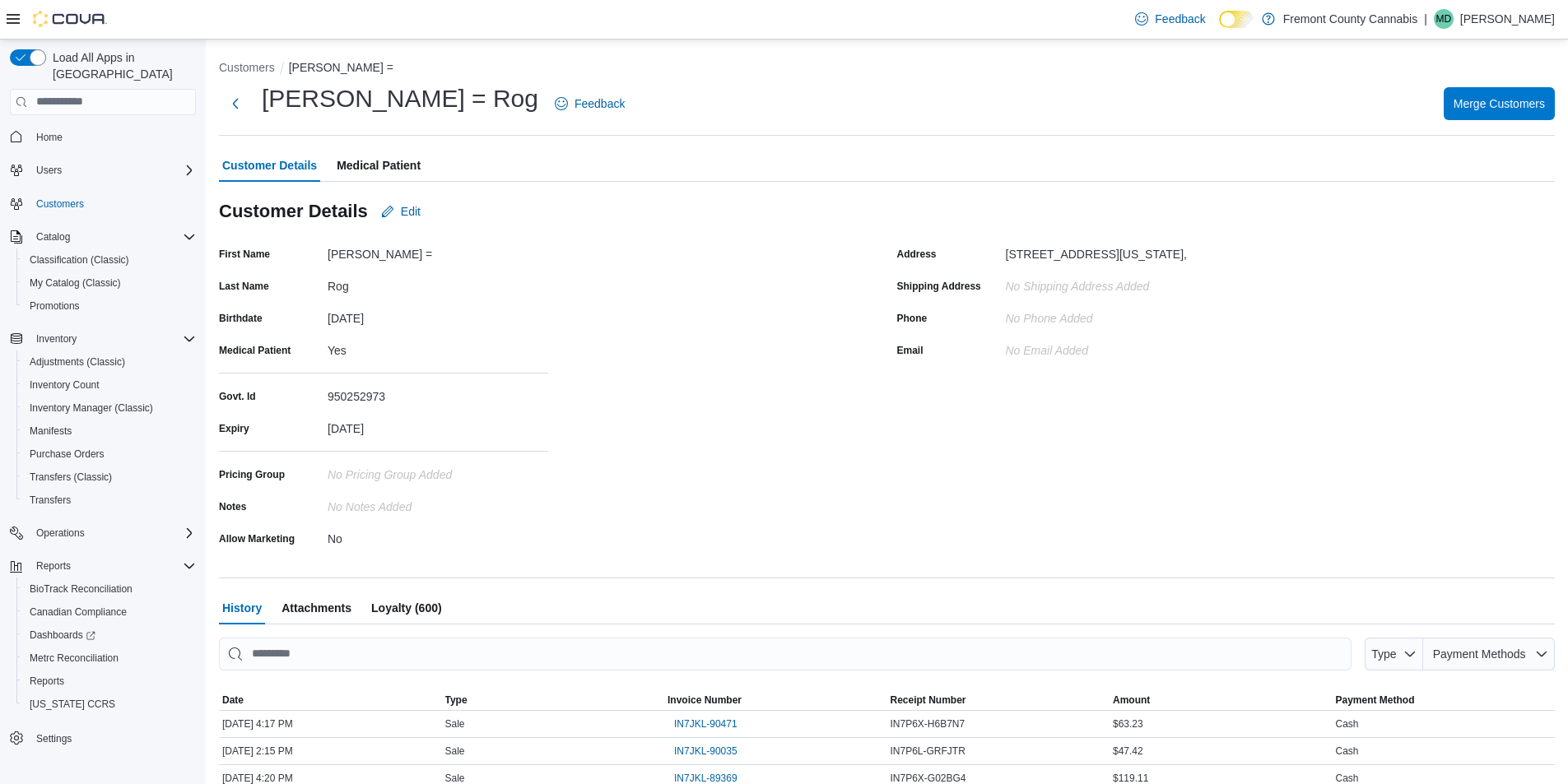
drag, startPoint x: 364, startPoint y: 169, endPoint x: 378, endPoint y: 174, distance: 14.9
click at [369, 169] on span "Medical Patient" at bounding box center [378, 165] width 84 height 33
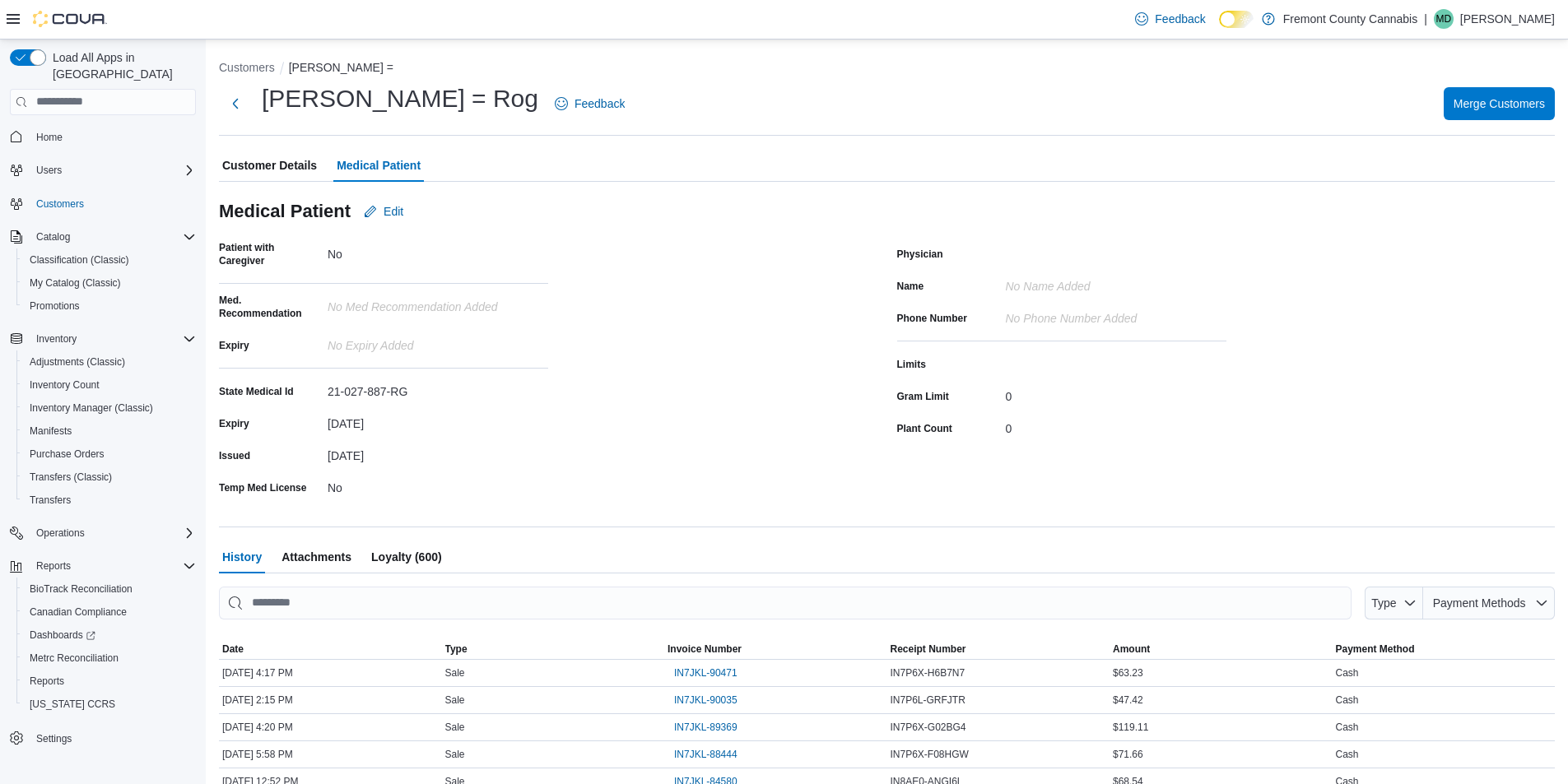
click at [364, 399] on div "21-027-887-RG" at bounding box center [438, 391] width 220 height 26
click at [364, 392] on div "21-027-887-RG" at bounding box center [438, 388] width 220 height 20
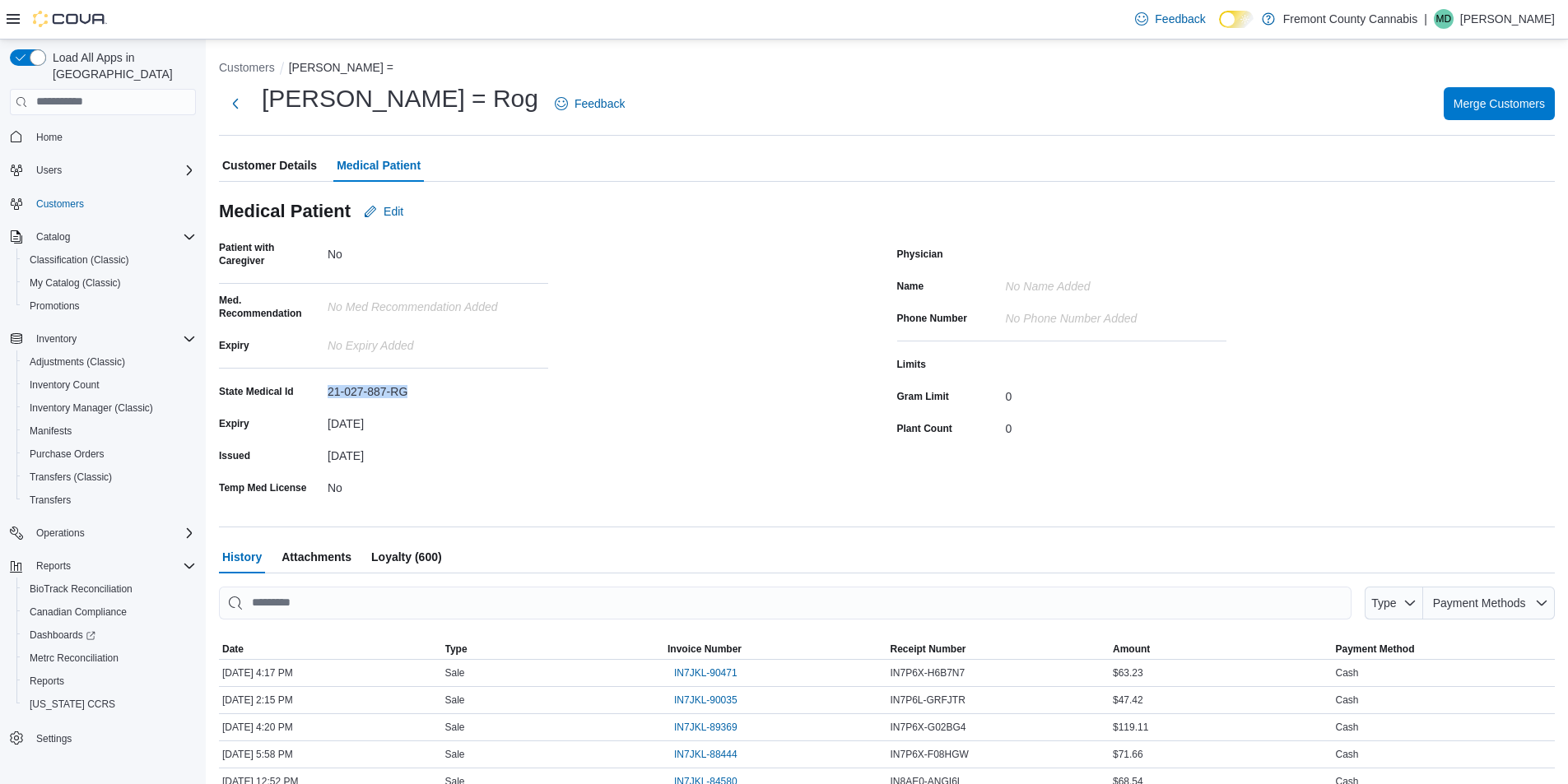
click at [364, 392] on div "21-027-887-RG" at bounding box center [438, 388] width 220 height 20
